Goal: Check status: Check status

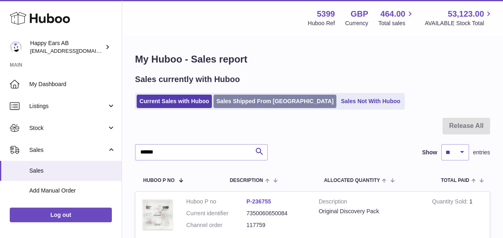
click at [271, 96] on link "Sales Shipped From [GEOGRAPHIC_DATA]" at bounding box center [275, 101] width 123 height 13
click at [269, 97] on link "Sales Shipped From [GEOGRAPHIC_DATA]" at bounding box center [275, 101] width 123 height 13
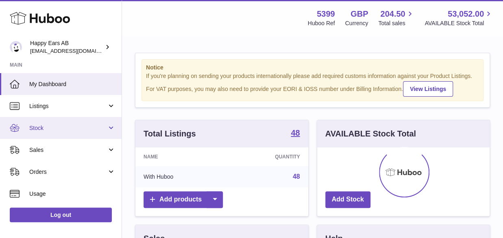
scroll to position [127, 172]
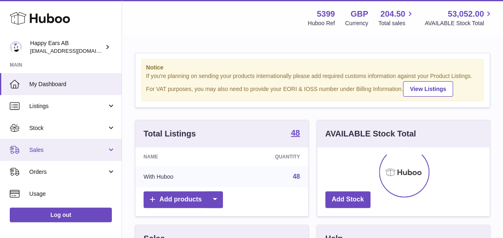
click at [51, 152] on span "Sales" at bounding box center [68, 150] width 78 height 8
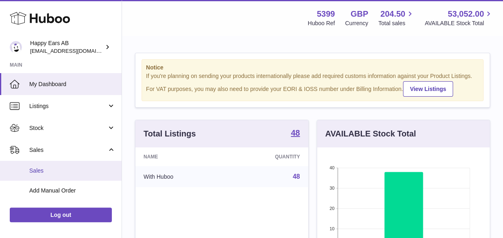
click at [50, 166] on link "Sales" at bounding box center [61, 171] width 122 height 20
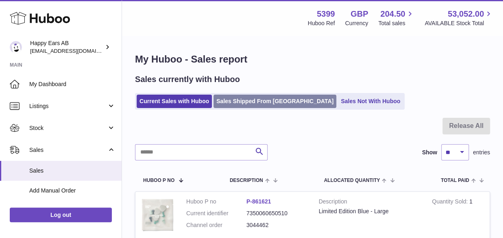
click at [214, 104] on link "Sales Shipped From [GEOGRAPHIC_DATA]" at bounding box center [275, 101] width 123 height 13
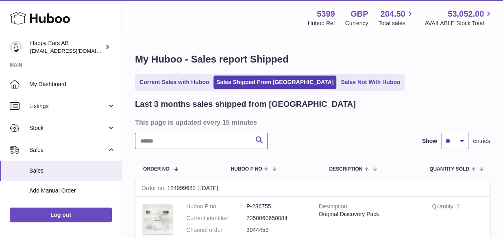
click at [193, 140] on input "text" at bounding box center [201, 141] width 133 height 16
paste input "*******"
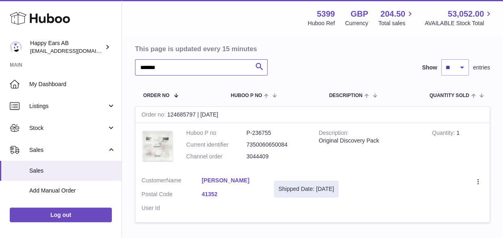
scroll to position [81, 0]
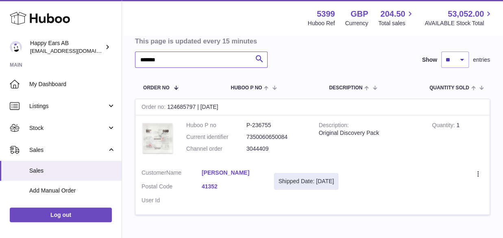
type input "*******"
click at [290, 212] on td "Shipped Date: 15th Sep 2025" at bounding box center [306, 189] width 77 height 52
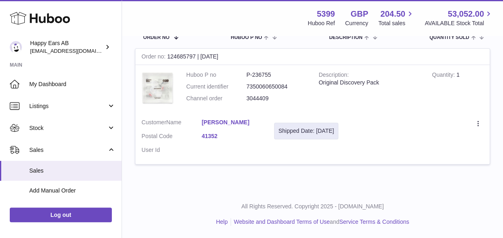
scroll to position [0, 0]
